Goal: Task Accomplishment & Management: Complete application form

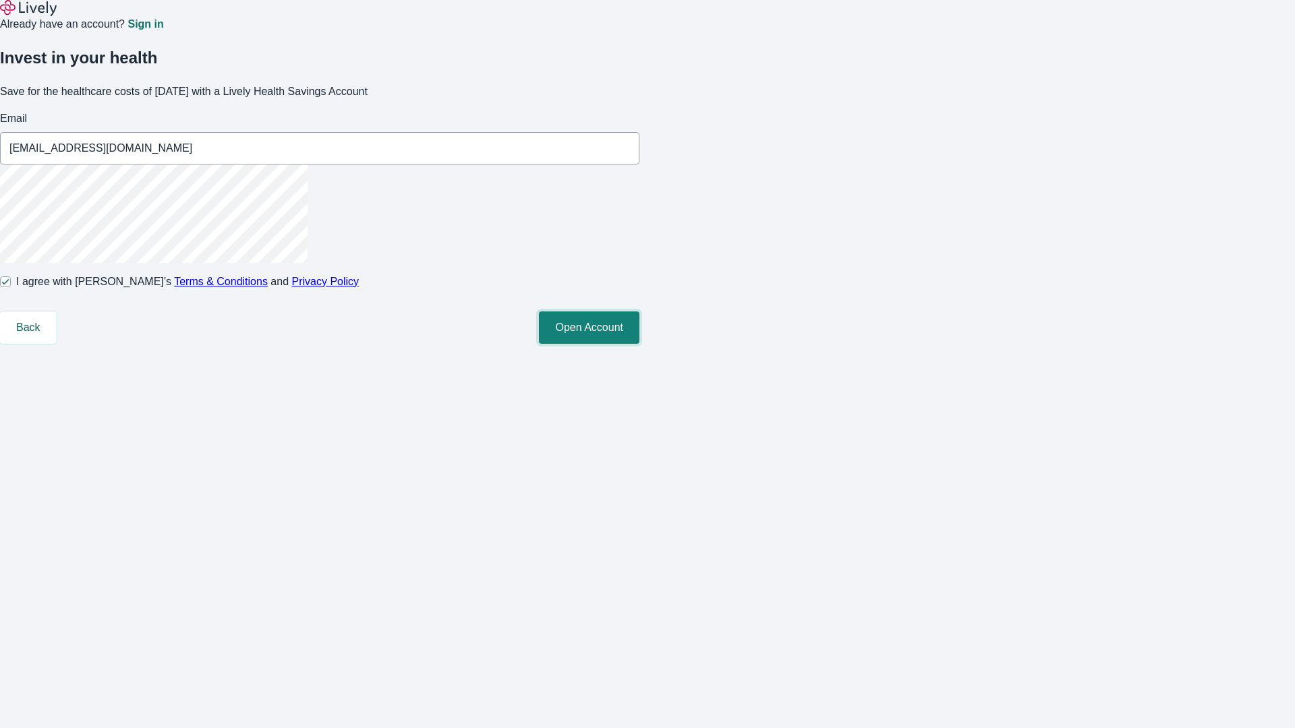
click at [639, 344] on button "Open Account" at bounding box center [589, 328] width 100 height 32
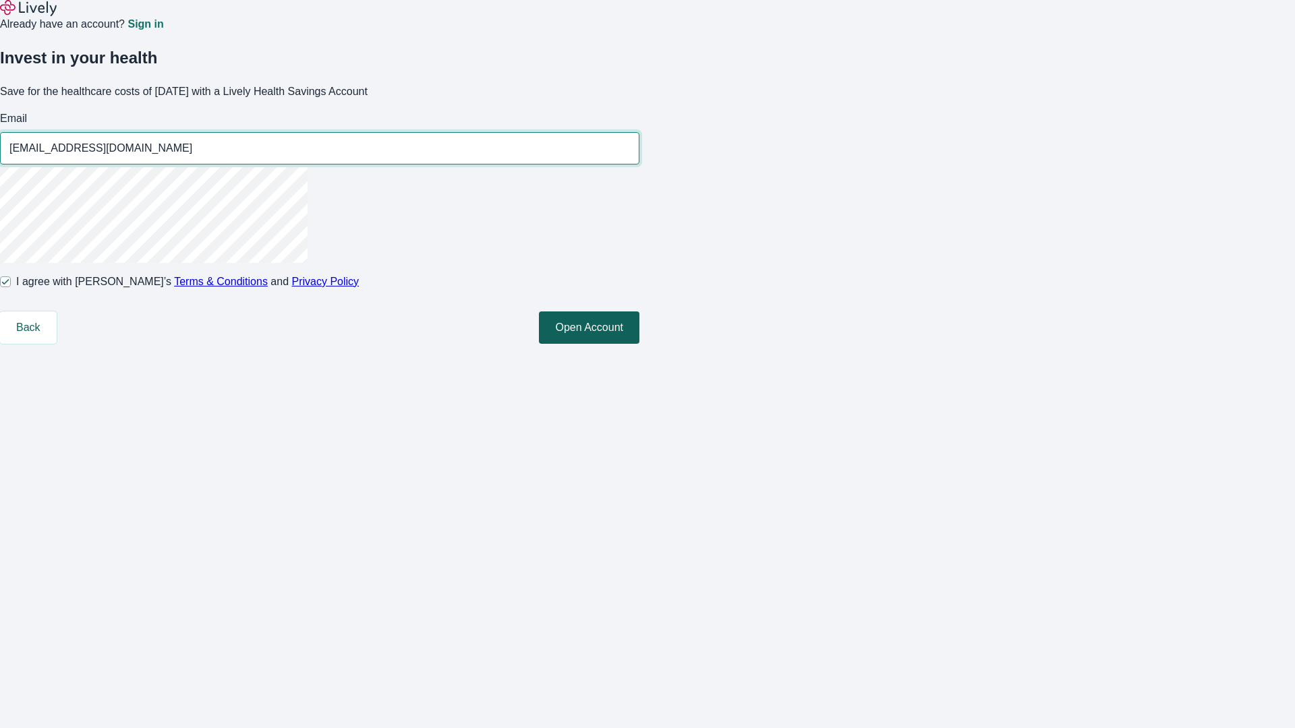
type input "[EMAIL_ADDRESS][DOMAIN_NAME]"
click at [11, 287] on input "I agree with Lively’s Terms & Conditions and Privacy Policy" at bounding box center [5, 282] width 11 height 11
checkbox input "false"
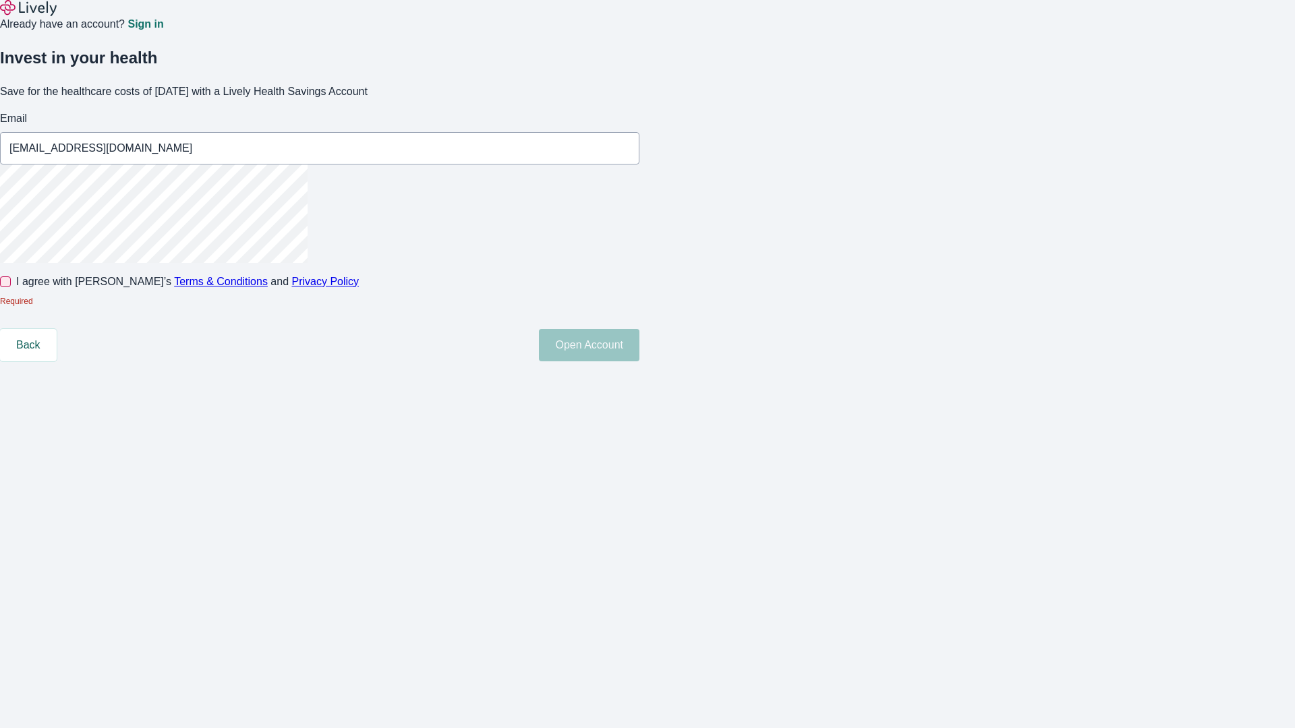
type input "[EMAIL_ADDRESS][DOMAIN_NAME]"
click at [11, 287] on input "I agree with Lively’s Terms & Conditions and Privacy Policy" at bounding box center [5, 282] width 11 height 11
checkbox input "true"
click at [639, 344] on button "Open Account" at bounding box center [589, 328] width 100 height 32
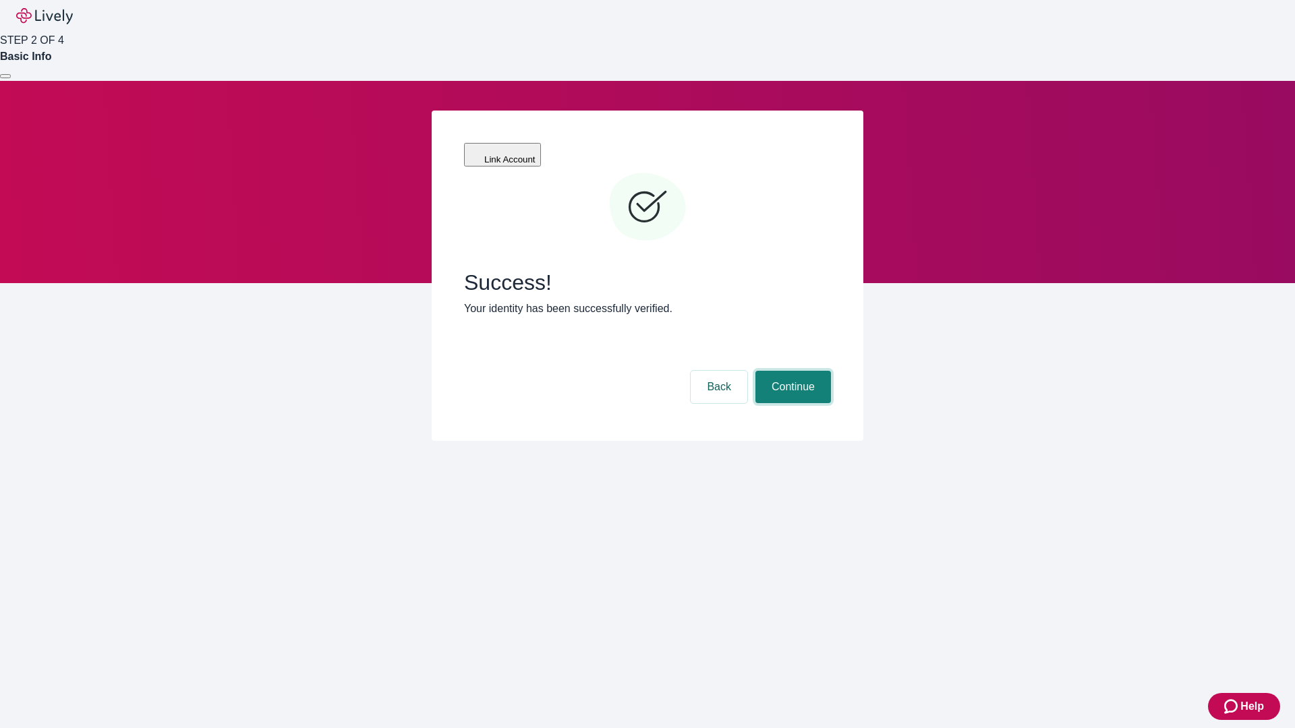
click at [791, 371] on button "Continue" at bounding box center [793, 387] width 76 height 32
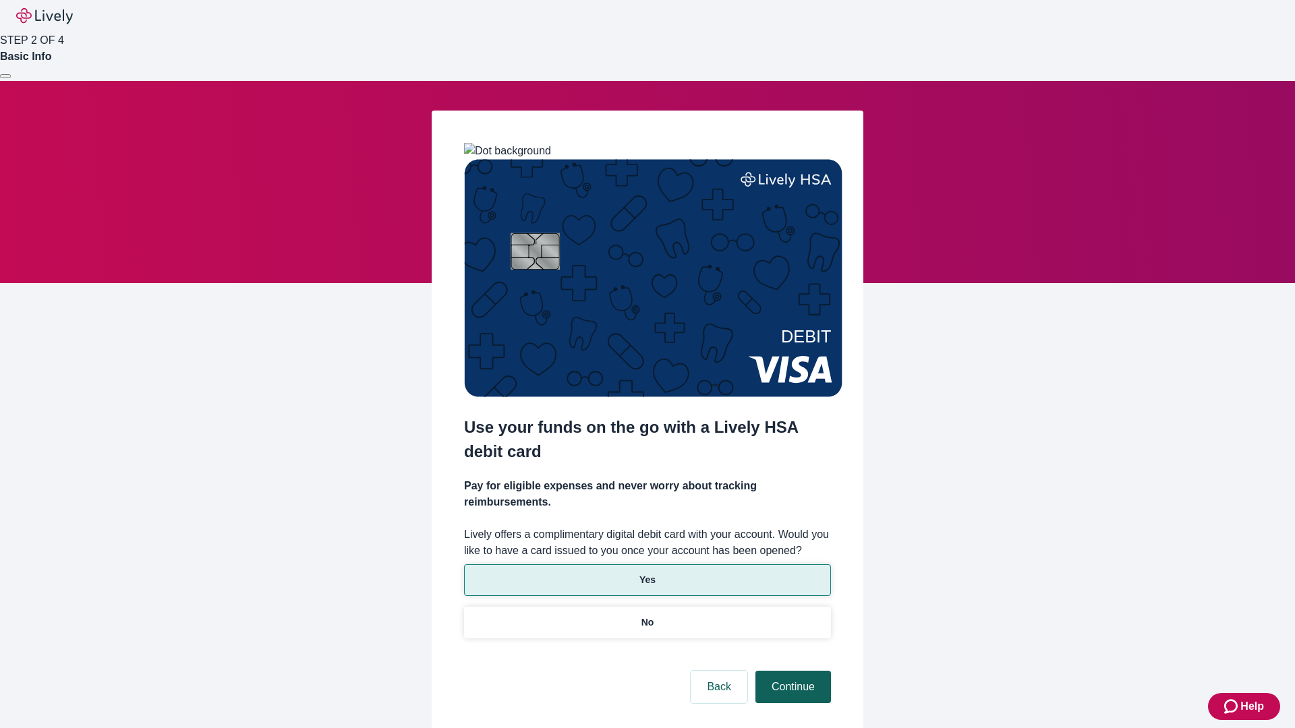
click at [647, 616] on p "No" at bounding box center [647, 623] width 13 height 14
click at [791, 671] on button "Continue" at bounding box center [793, 687] width 76 height 32
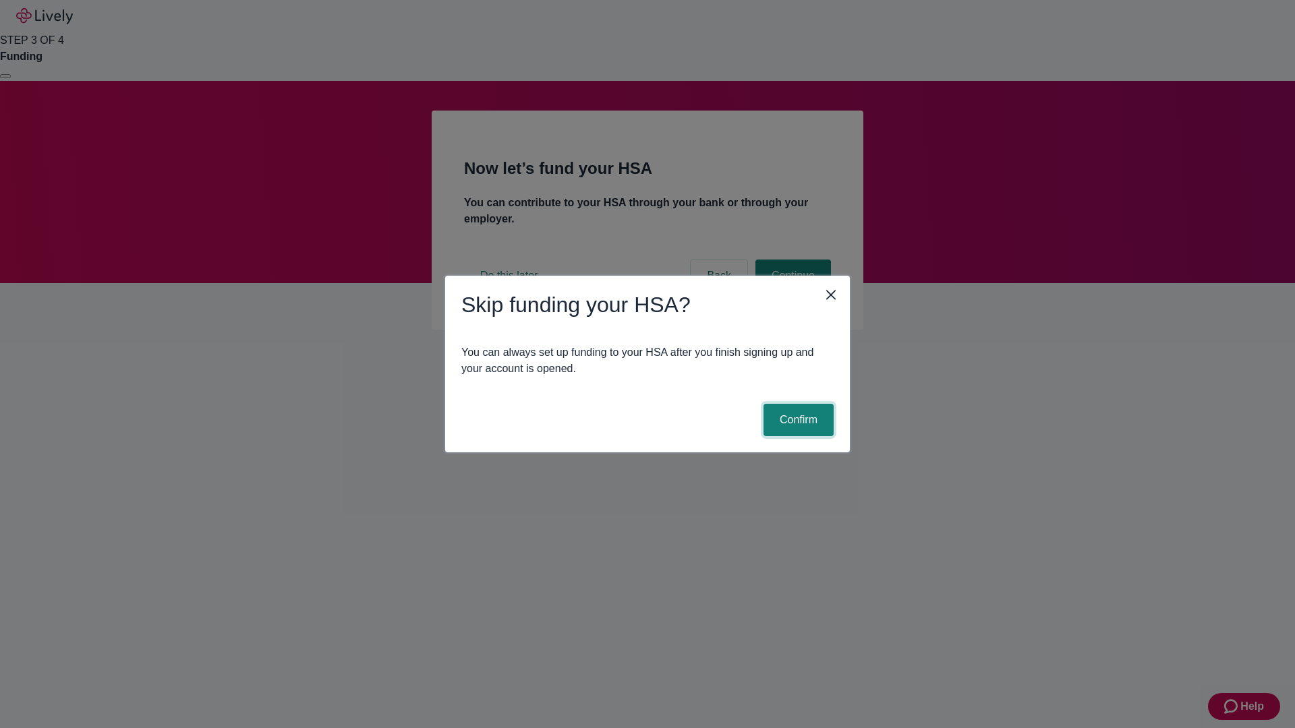
click at [797, 420] on button "Confirm" at bounding box center [798, 420] width 70 height 32
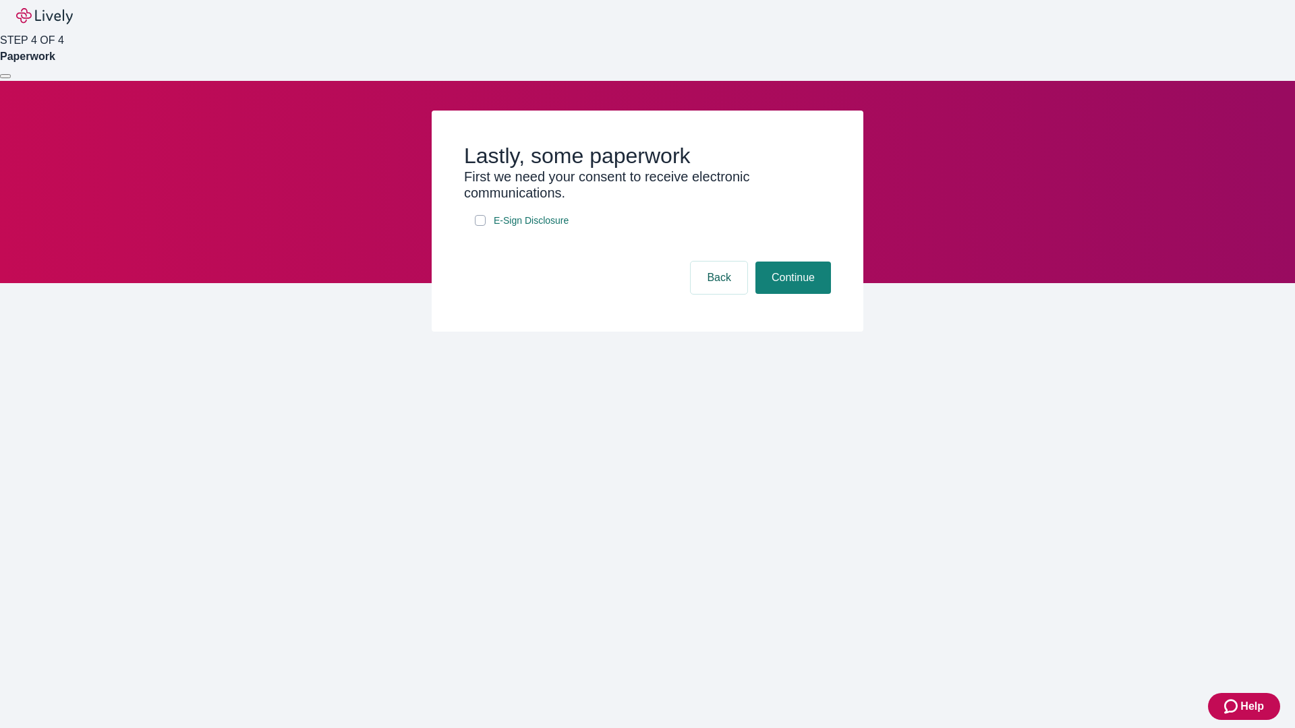
click at [480, 226] on input "E-Sign Disclosure" at bounding box center [480, 220] width 11 height 11
checkbox input "true"
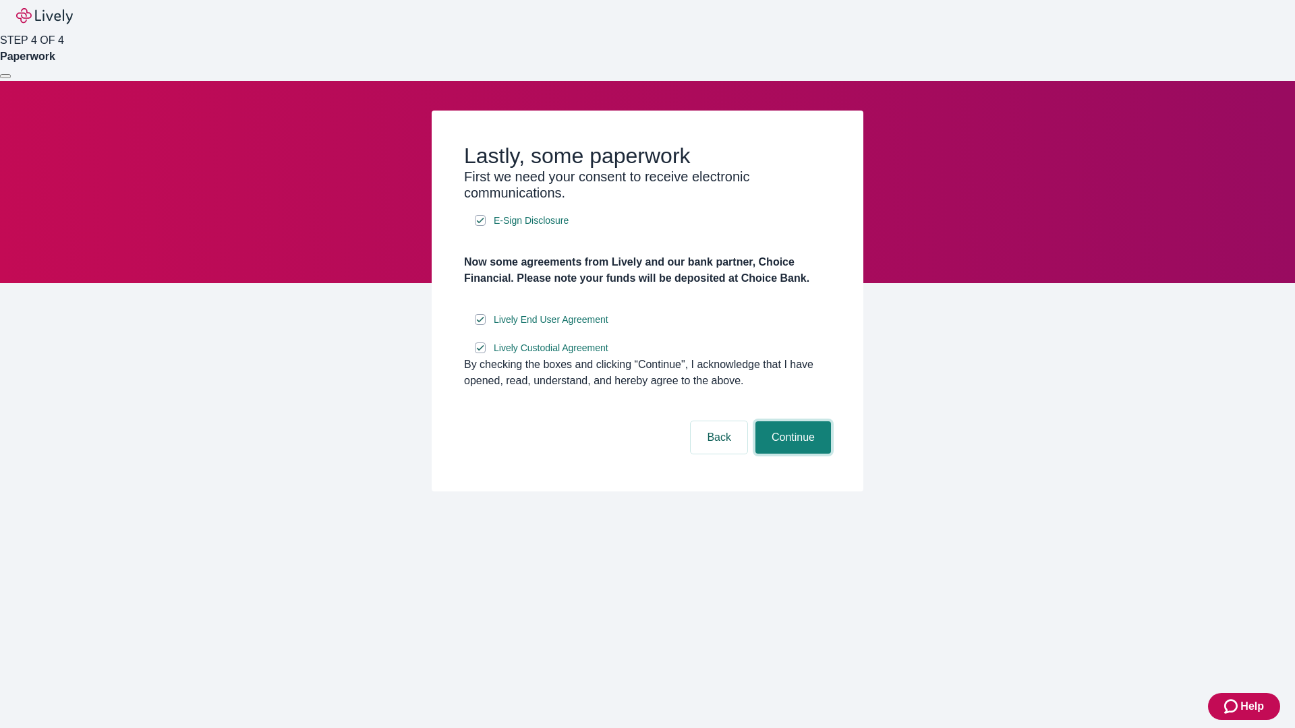
click at [791, 454] on button "Continue" at bounding box center [793, 438] width 76 height 32
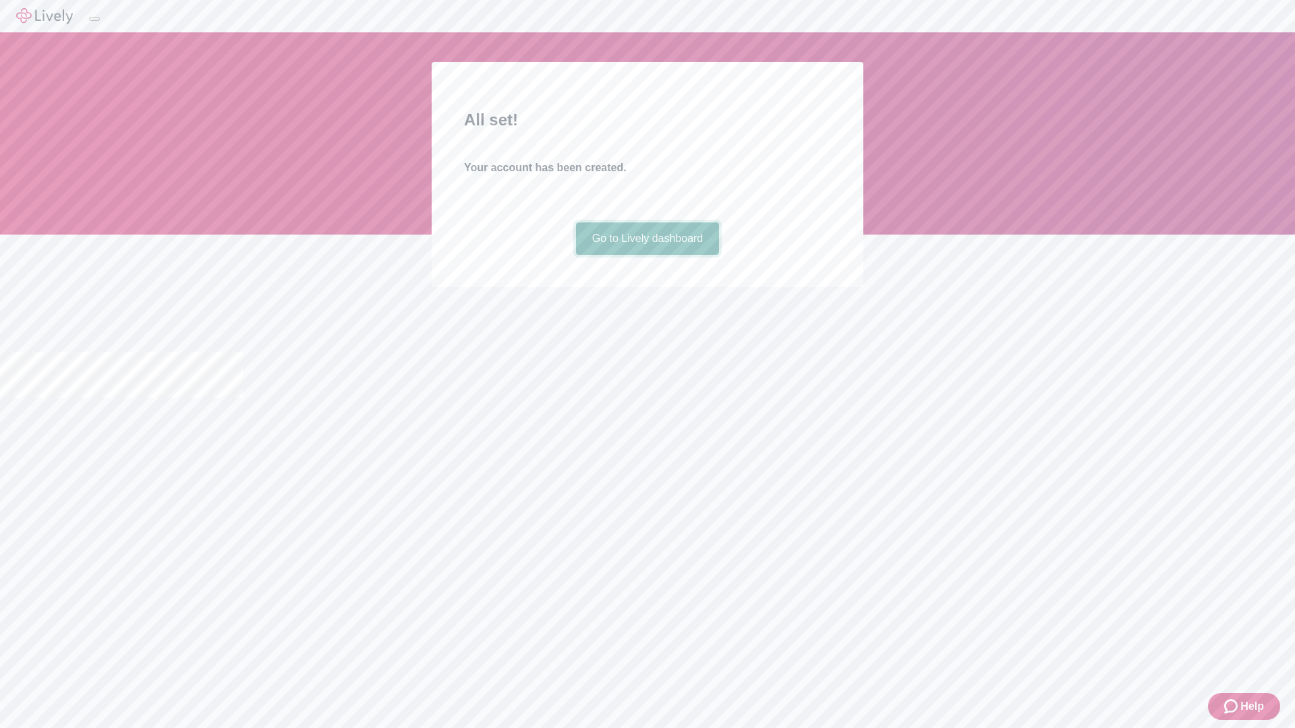
click at [647, 255] on link "Go to Lively dashboard" at bounding box center [648, 239] width 144 height 32
